Goal: Task Accomplishment & Management: Manage account settings

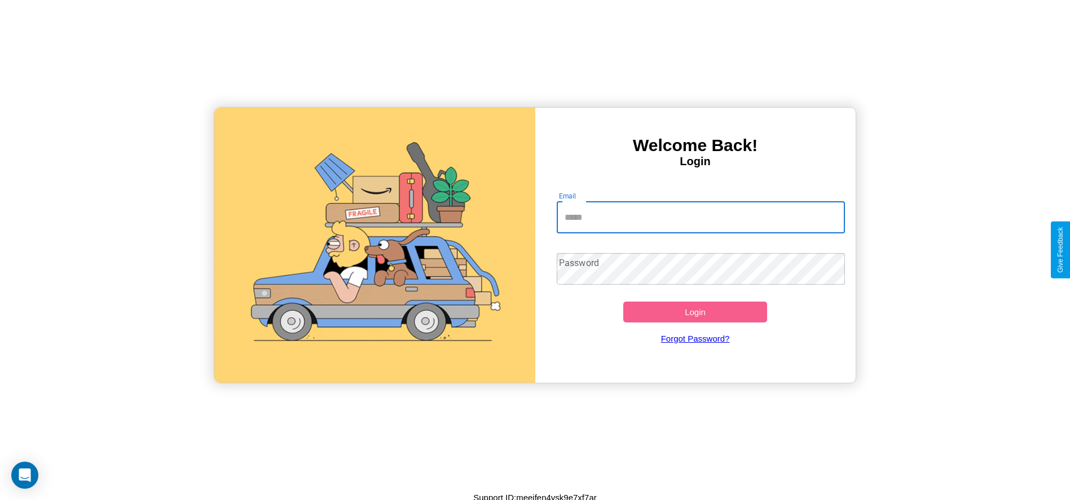
click at [700, 217] on input "Email" at bounding box center [701, 218] width 288 height 32
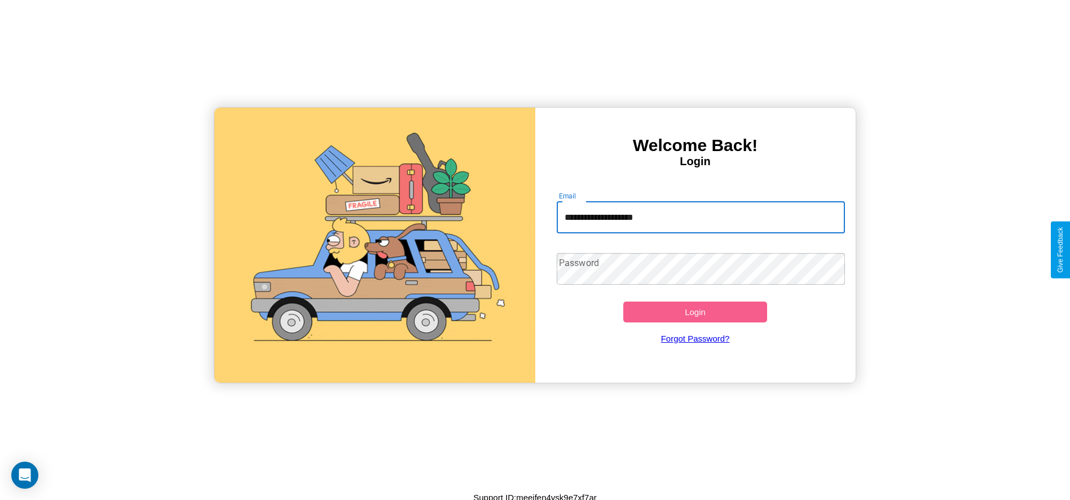
type input "**********"
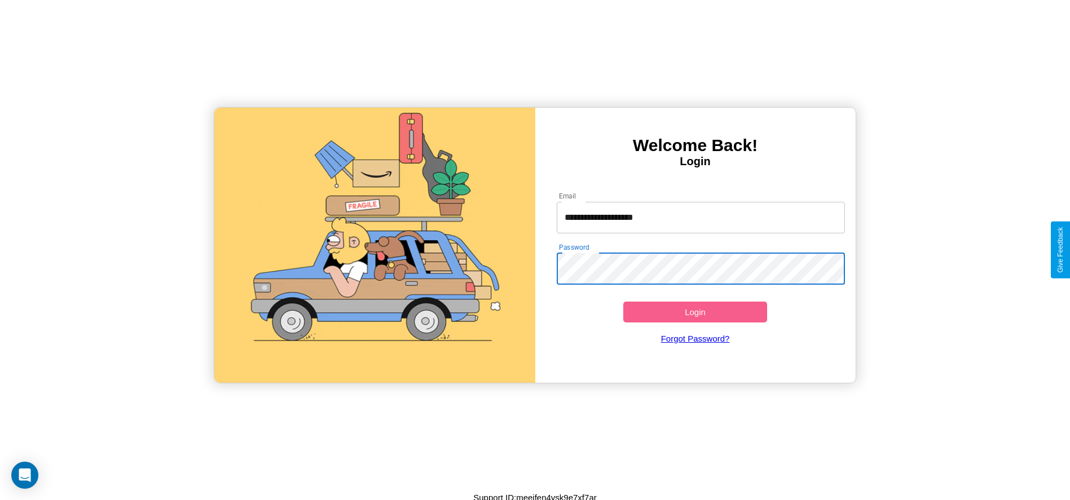
click at [695, 312] on button "Login" at bounding box center [695, 312] width 144 height 21
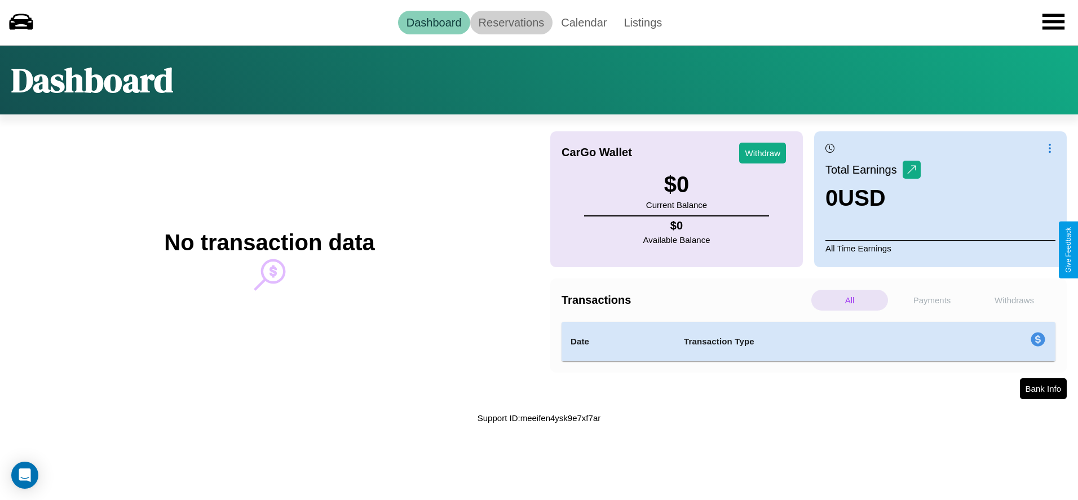
click at [511, 22] on link "Reservations" at bounding box center [511, 23] width 83 height 24
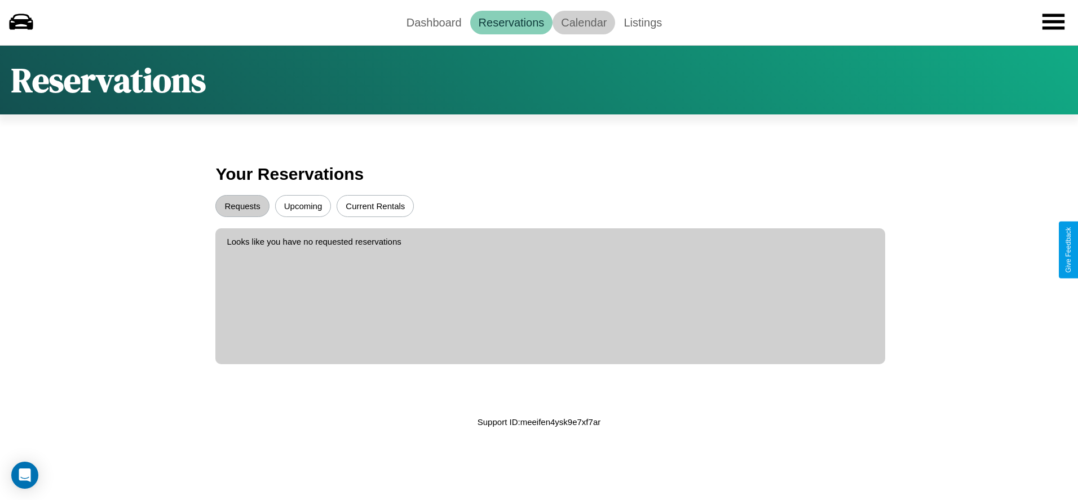
click at [584, 22] on link "Calendar" at bounding box center [584, 23] width 63 height 24
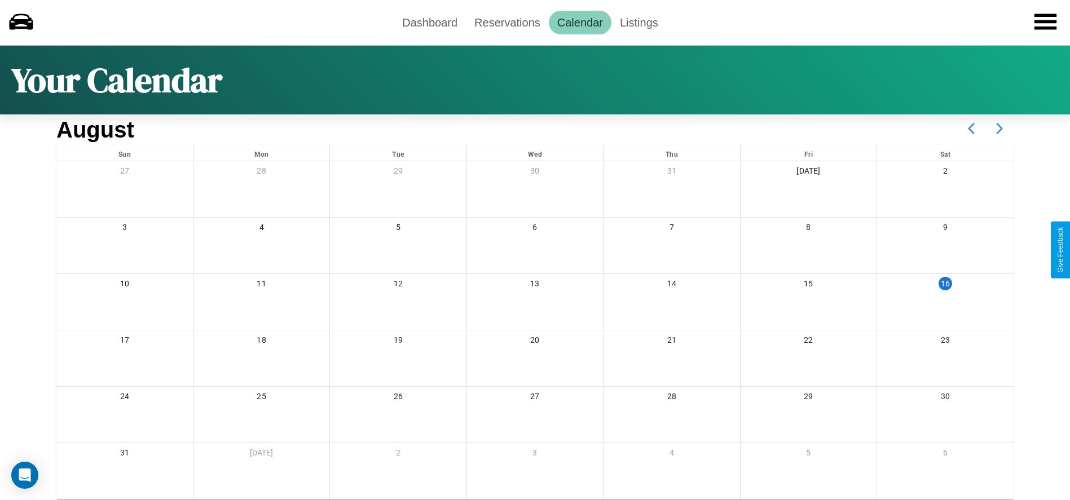
click at [999, 129] on icon at bounding box center [999, 128] width 28 height 28
